Goal: Information Seeking & Learning: Learn about a topic

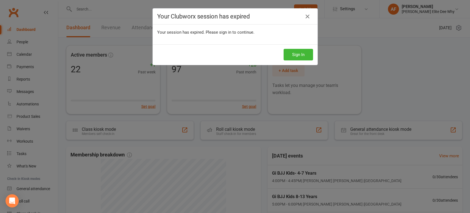
click at [305, 18] on icon at bounding box center [307, 16] width 7 height 7
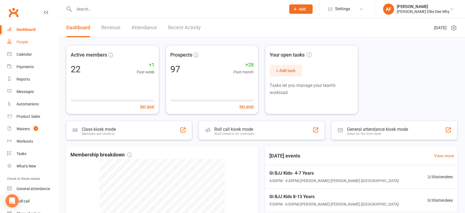
click at [23, 42] on div "People" at bounding box center [23, 42] width 12 height 4
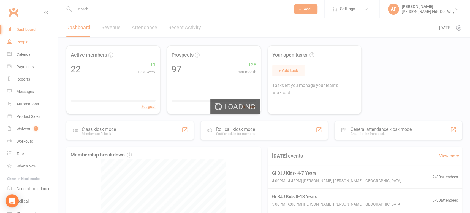
select select "50"
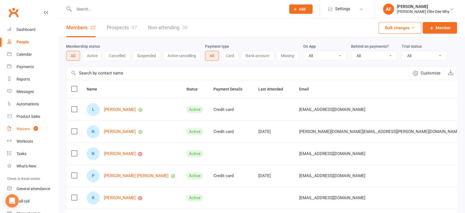
click at [23, 129] on div "Waivers" at bounding box center [23, 128] width 13 height 4
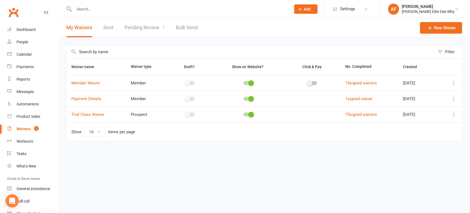
click at [151, 26] on link "Pending Review 1" at bounding box center [144, 27] width 40 height 19
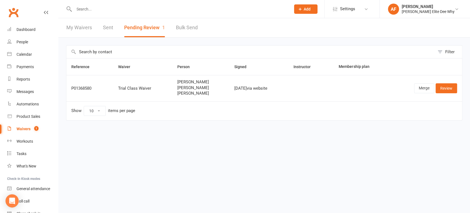
click at [151, 25] on button "Pending Review 1" at bounding box center [144, 27] width 41 height 19
click at [443, 86] on link "Review" at bounding box center [446, 88] width 21 height 10
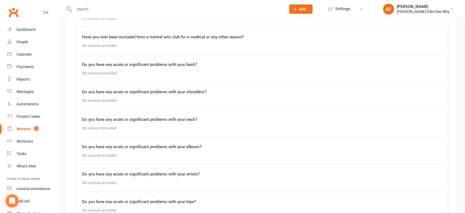
scroll to position [2920, 0]
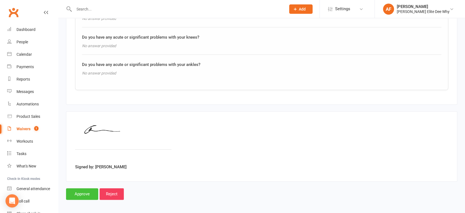
click at [81, 190] on input "Approve" at bounding box center [82, 194] width 32 height 12
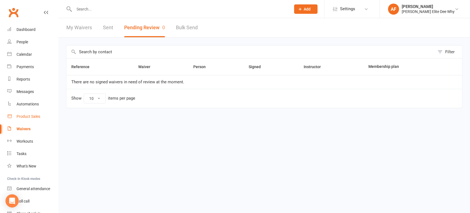
click at [27, 116] on div "Product Sales" at bounding box center [29, 116] width 24 height 4
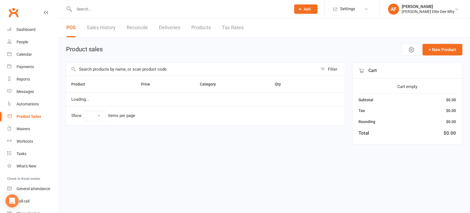
select select "10"
click at [102, 30] on link "Sales History" at bounding box center [101, 27] width 29 height 19
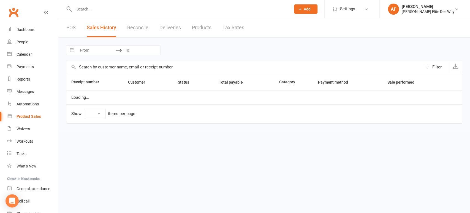
select select "25"
click at [25, 31] on div "Dashboard" at bounding box center [26, 29] width 19 height 4
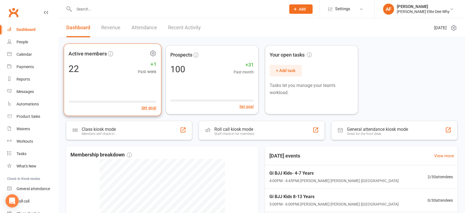
click at [84, 90] on div "Active members 22 +1 Past week Set goal" at bounding box center [112, 80] width 97 height 72
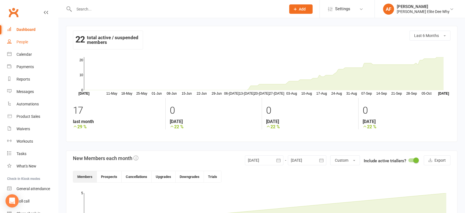
click at [21, 42] on div "People" at bounding box center [23, 42] width 12 height 4
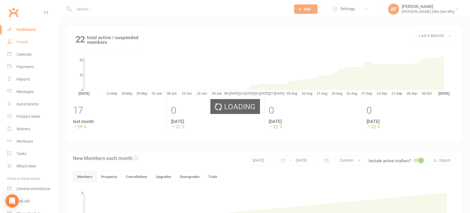
select select "50"
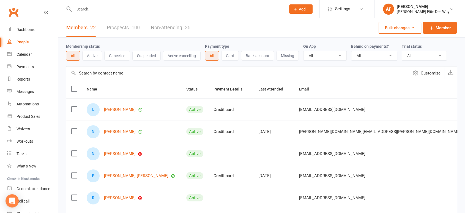
click at [128, 11] on input "text" at bounding box center [177, 9] width 210 height 8
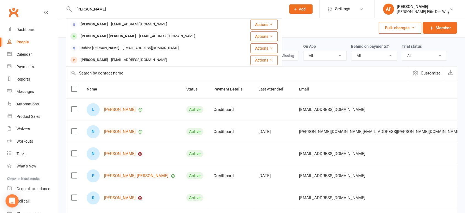
type input "[PERSON_NAME]"
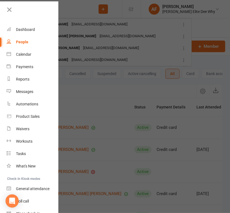
click at [142, 30] on div at bounding box center [115, 106] width 230 height 213
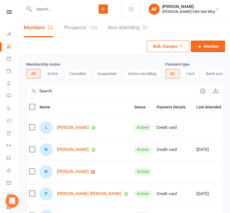
click at [51, 12] on input "text" at bounding box center [58, 9] width 52 height 8
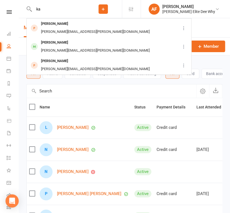
type input "k"
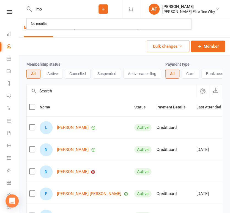
type input "m"
click at [60, 8] on input "text" at bounding box center [58, 9] width 52 height 8
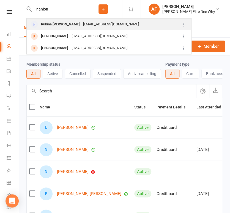
type input "nanion"
click at [63, 23] on div "Rubina [PERSON_NAME]" at bounding box center [60, 24] width 42 height 8
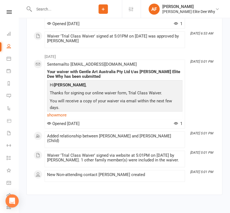
scroll to position [551, 0]
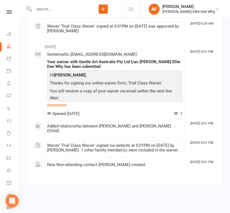
click at [161, 124] on div "Added relationship between [PERSON_NAME] and [PERSON_NAME] (Child)" at bounding box center [114, 128] width 135 height 9
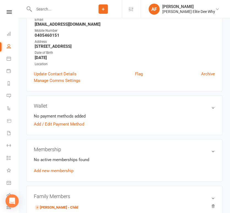
scroll to position [0, 0]
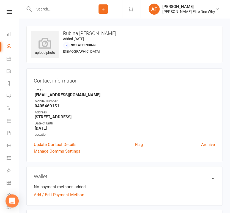
click at [66, 11] on input "text" at bounding box center [58, 9] width 52 height 8
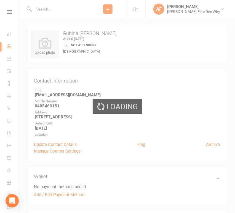
select select "50"
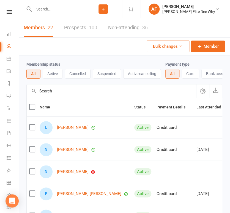
click at [68, 10] on input "text" at bounding box center [58, 9] width 52 height 8
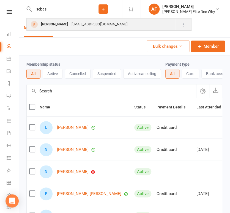
type input "sebas"
click at [37, 25] on span at bounding box center [34, 24] width 7 height 7
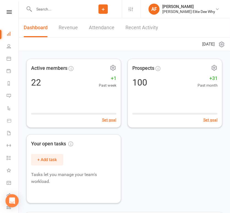
click at [53, 9] on input "text" at bounding box center [58, 9] width 52 height 8
click at [63, 12] on input "text" at bounding box center [58, 9] width 52 height 8
click at [9, 45] on icon at bounding box center [9, 46] width 4 height 4
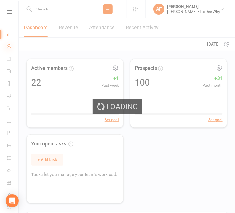
select select "50"
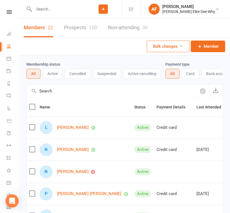
click at [59, 8] on input "text" at bounding box center [58, 9] width 52 height 8
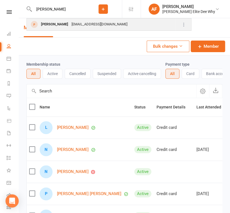
type input "amanda"
click at [68, 25] on div "Amanda Forrest" at bounding box center [54, 24] width 31 height 8
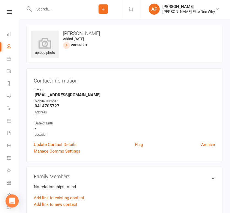
click at [52, 8] on input "text" at bounding box center [58, 9] width 52 height 8
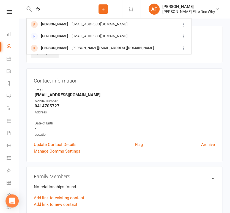
type input "f"
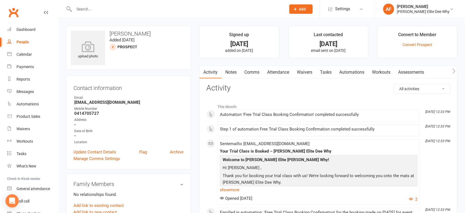
click at [230, 74] on link "Comms" at bounding box center [252, 72] width 23 height 13
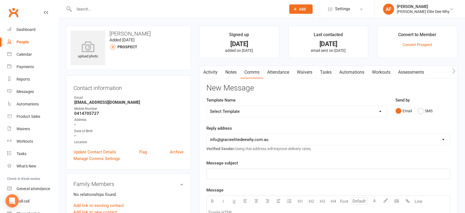
click at [230, 72] on link "Waivers" at bounding box center [304, 72] width 23 height 13
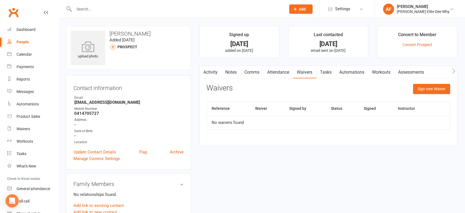
click at [20, 42] on div "People" at bounding box center [23, 42] width 12 height 4
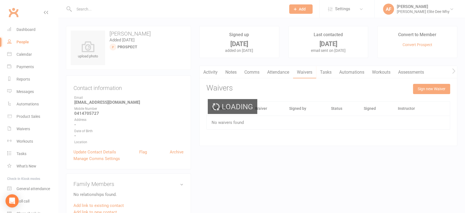
select select "50"
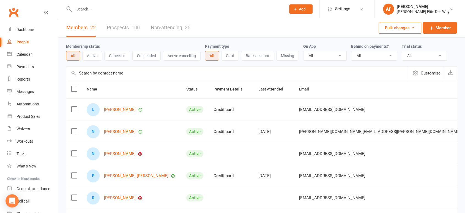
click at [125, 29] on link "Prospects 100" at bounding box center [123, 27] width 33 height 19
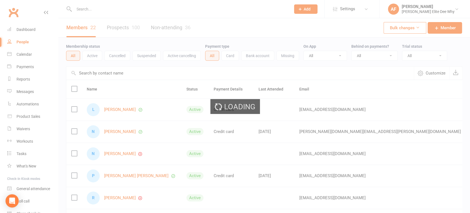
select select "50"
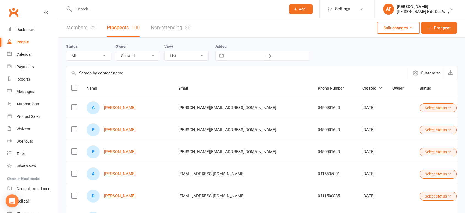
click at [126, 10] on input "text" at bounding box center [177, 9] width 210 height 8
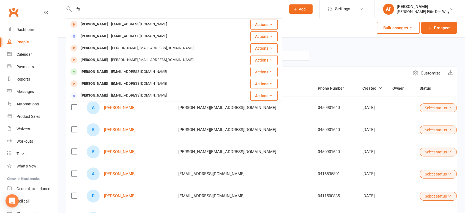
type input "f"
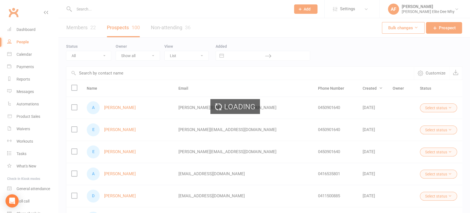
select select "50"
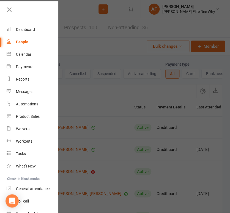
click at [74, 8] on div at bounding box center [115, 106] width 230 height 213
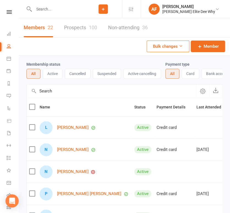
click at [62, 9] on input "text" at bounding box center [58, 9] width 52 height 8
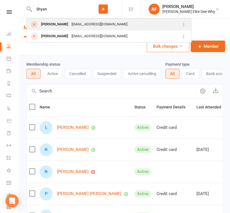
type input "Shyan"
click at [52, 26] on div "Shyana Grenier" at bounding box center [54, 24] width 31 height 8
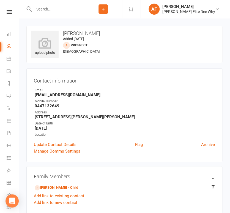
click at [53, 9] on input "text" at bounding box center [58, 9] width 52 height 8
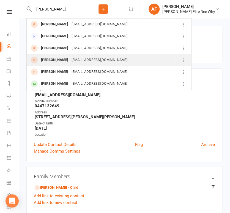
type input "Andrew"
click at [77, 59] on div "Pauli.pawlas@gmail.com" at bounding box center [99, 60] width 59 height 8
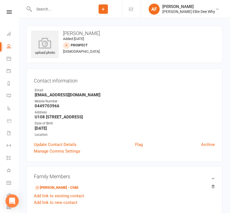
click at [45, 8] on input "text" at bounding box center [58, 9] width 52 height 8
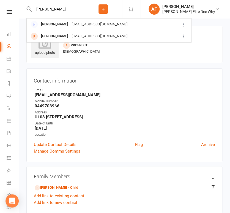
click at [56, 10] on input "helen kim" at bounding box center [58, 9] width 52 height 8
type input "h"
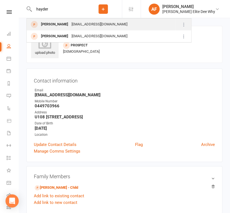
type input "hayder"
click at [81, 25] on div "Hfrocha88@gmail.com" at bounding box center [99, 24] width 59 height 8
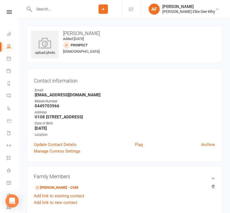
click at [9, 47] on icon at bounding box center [9, 46] width 4 height 4
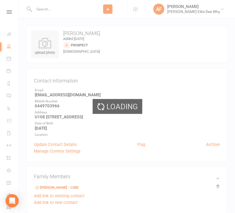
select select "50"
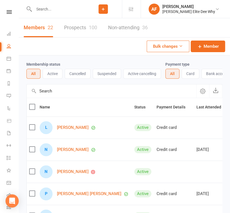
click at [42, 30] on link "Members 22" at bounding box center [38, 27] width 29 height 19
click at [72, 13] on input "text" at bounding box center [58, 9] width 52 height 8
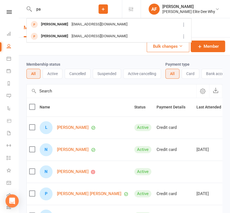
type input "p"
type input "r"
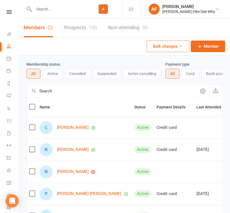
click at [53, 9] on input "text" at bounding box center [58, 9] width 52 height 8
type input "y"
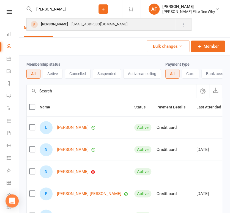
type input "sonam"
click at [64, 23] on div "Hamish Abraham" at bounding box center [54, 24] width 31 height 8
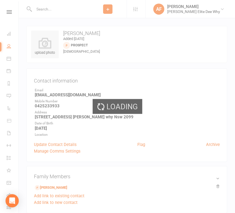
select select "50"
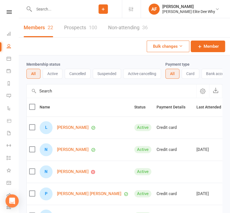
click at [122, 28] on link "Non-attending 36" at bounding box center [128, 27] width 40 height 19
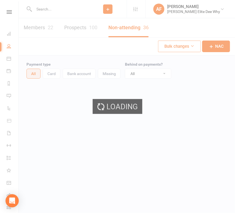
select select "50"
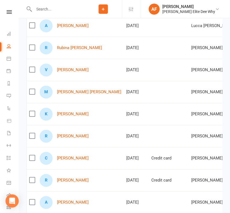
scroll to position [540, 0]
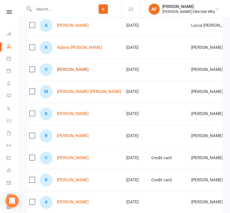
click at [70, 69] on link "Victoria Owens" at bounding box center [73, 69] width 32 height 5
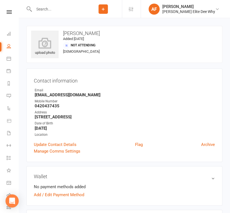
click at [29, 7] on icon at bounding box center [29, 9] width 6 height 7
click at [43, 11] on input "text" at bounding box center [58, 9] width 52 height 8
type input "kruger"
click at [29, 9] on icon at bounding box center [29, 9] width 6 height 7
click at [11, 48] on link "People" at bounding box center [13, 46] width 12 height 12
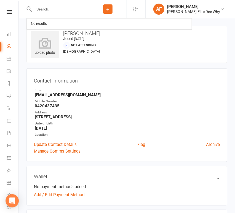
select select "50"
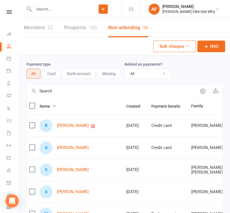
click at [35, 31] on link "Members 22" at bounding box center [38, 27] width 29 height 19
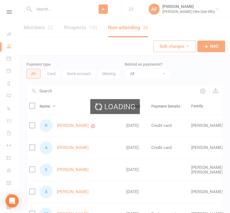
select select "50"
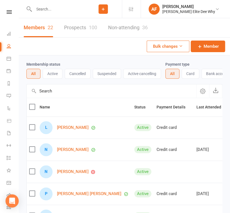
click at [56, 10] on input "text" at bounding box center [58, 9] width 52 height 8
type input "k"
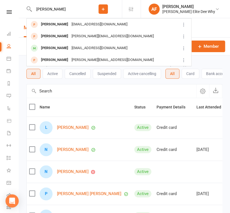
click at [53, 9] on input "nathan" at bounding box center [58, 9] width 52 height 8
type input "n"
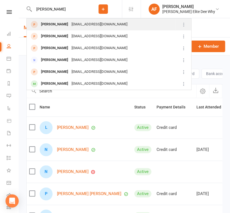
type input "jason Miliner"
click at [52, 22] on div "Jason MOLINER" at bounding box center [54, 24] width 31 height 8
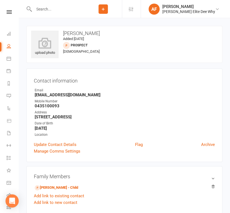
click at [66, 10] on input "text" at bounding box center [58, 9] width 52 height 8
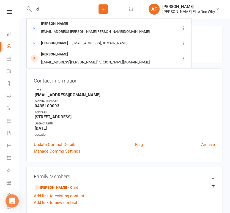
type input "c"
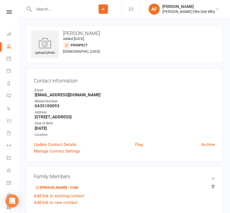
click at [25, 7] on react-component at bounding box center [42, 9] width 85 height 18
click at [26, 7] on react-component at bounding box center [42, 9] width 85 height 18
click at [29, 8] on icon at bounding box center [29, 9] width 6 height 7
click at [8, 45] on icon at bounding box center [9, 46] width 4 height 4
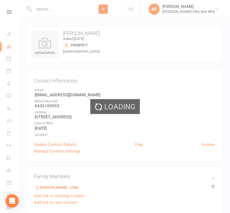
select select "50"
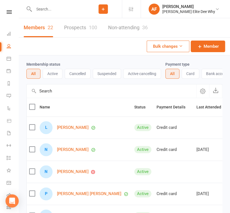
click at [58, 10] on input "text" at bounding box center [58, 9] width 52 height 8
type input "l"
click at [55, 11] on input "text" at bounding box center [58, 9] width 52 height 8
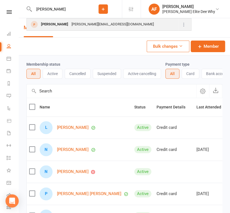
type input "chermack"
click at [55, 21] on div "Paul Chermak" at bounding box center [54, 24] width 31 height 8
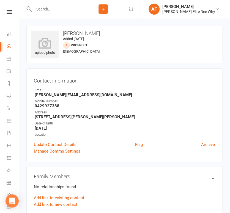
click at [48, 10] on input "text" at bounding box center [58, 9] width 52 height 8
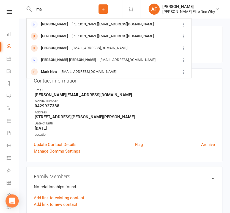
type input "m"
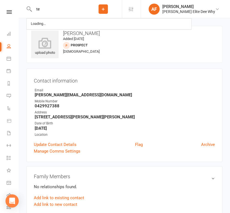
type input "t"
click at [8, 47] on icon at bounding box center [9, 46] width 4 height 4
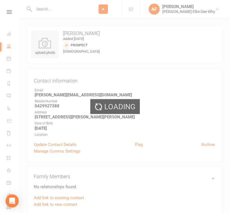
select select "50"
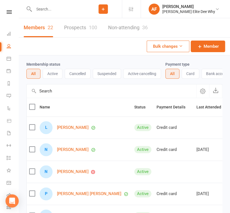
click at [47, 8] on input "text" at bounding box center [58, 9] width 52 height 8
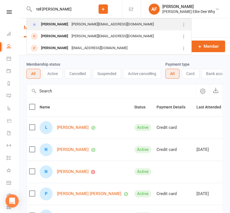
type input "tell martin"
click at [84, 24] on div "martina.vidova@gmail.com" at bounding box center [113, 24] width 86 height 8
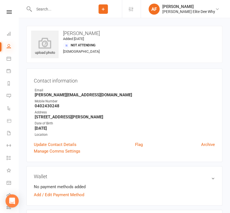
click at [7, 44] on icon at bounding box center [9, 46] width 4 height 4
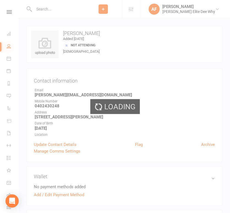
select select "50"
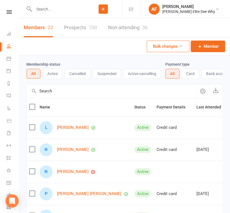
click at [37, 9] on input "text" at bounding box center [58, 9] width 52 height 8
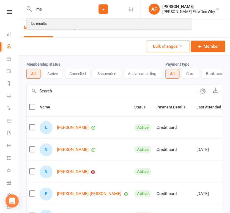
type input "m"
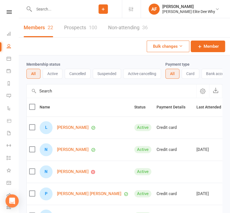
click at [83, 26] on link "Prospects 100" at bounding box center [80, 27] width 33 height 19
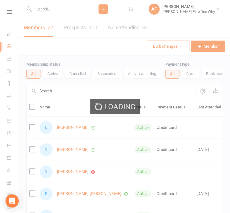
select select "50"
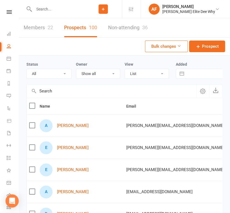
click at [51, 12] on input "text" at bounding box center [58, 9] width 52 height 8
type input "m"
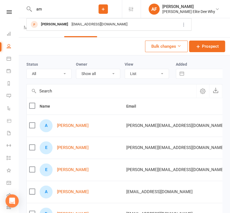
type input "a"
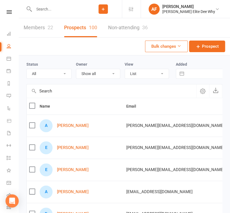
click at [57, 11] on input "text" at bounding box center [58, 9] width 52 height 8
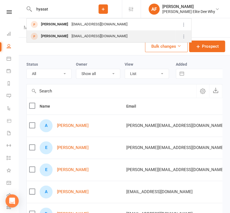
type input "hyasat"
click at [56, 35] on div "Adam Hyasat" at bounding box center [54, 36] width 31 height 8
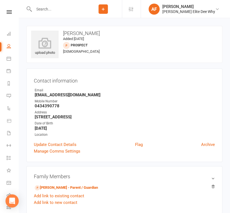
click at [9, 43] on link "People" at bounding box center [13, 46] width 12 height 12
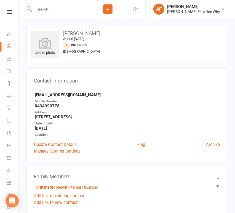
select select "50"
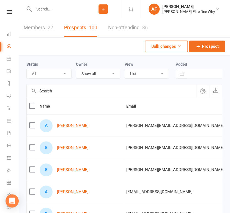
click at [44, 10] on input "text" at bounding box center [58, 9] width 52 height 8
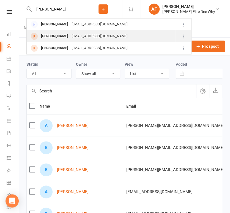
type input "VIcotria owens"
click at [77, 32] on div "Owenspiercefamily@gmail.com" at bounding box center [99, 36] width 59 height 8
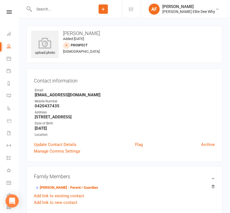
click at [53, 10] on input "text" at bounding box center [58, 9] width 52 height 8
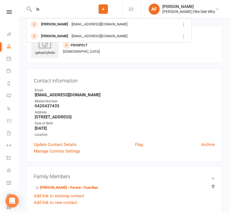
type input "l"
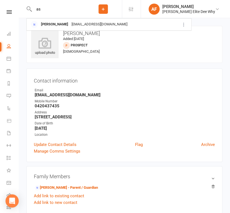
type input "a"
click at [53, 11] on input "text" at bounding box center [58, 9] width 52 height 8
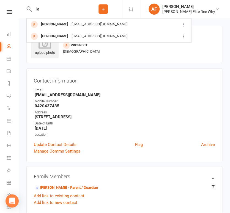
type input "l"
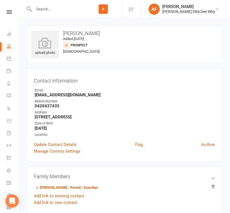
click at [7, 47] on icon at bounding box center [9, 46] width 4 height 4
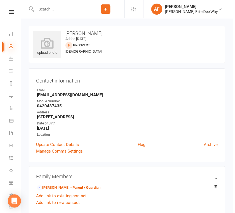
select select "50"
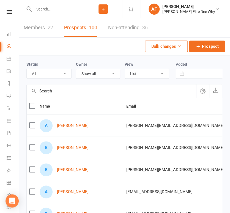
click at [49, 8] on input "text" at bounding box center [58, 9] width 52 height 8
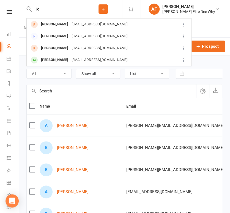
type input "j"
